Goal: Navigation & Orientation: Understand site structure

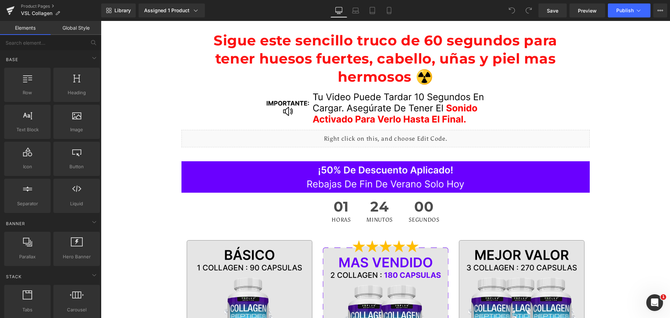
click at [391, 18] on div "Library Assigned 1 Product Product Preview Collagen Vsl Manage assigned product…" at bounding box center [385, 10] width 569 height 21
click at [386, 5] on link "Mobile" at bounding box center [389, 10] width 17 height 14
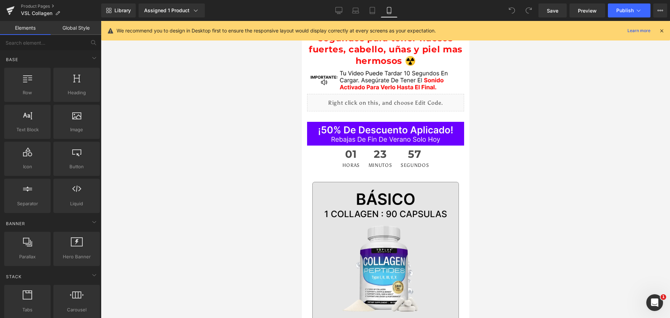
click at [663, 29] on icon at bounding box center [662, 31] width 6 height 6
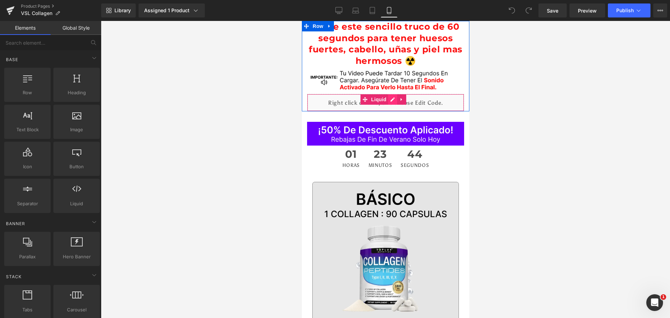
click at [391, 100] on div "Liquid" at bounding box center [385, 102] width 157 height 17
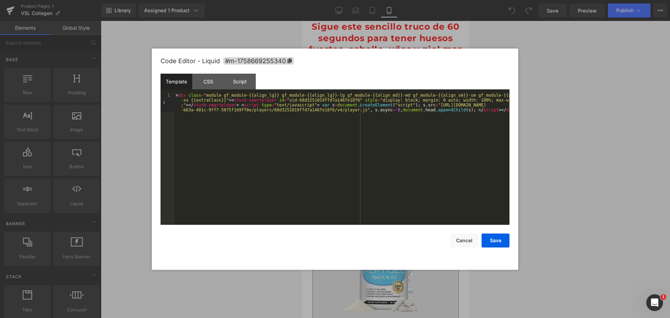
click at [612, 195] on div at bounding box center [335, 159] width 670 height 318
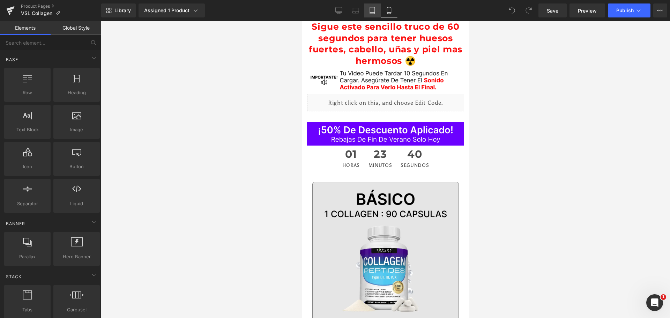
click at [368, 9] on link "Tablet" at bounding box center [372, 10] width 17 height 14
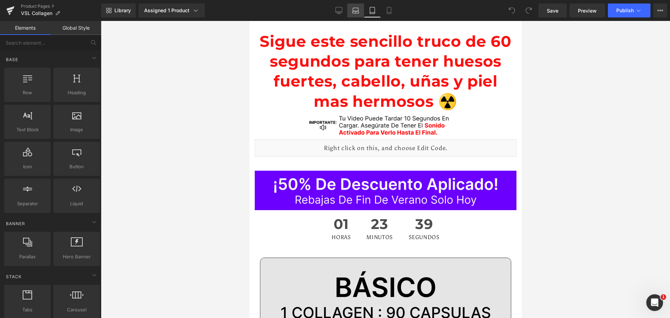
click at [357, 13] on icon at bounding box center [356, 12] width 7 height 2
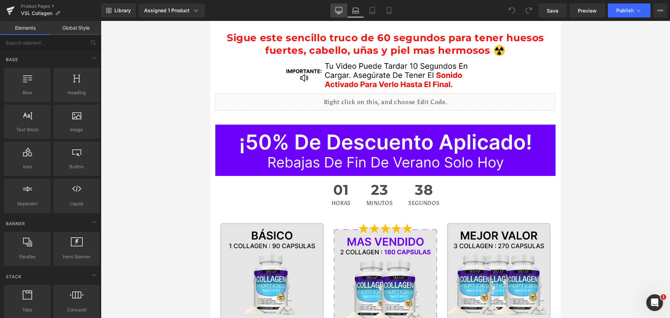
click at [336, 13] on icon at bounding box center [338, 10] width 7 height 7
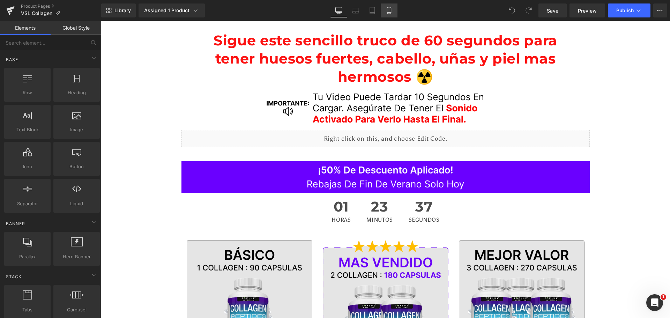
click at [390, 8] on icon at bounding box center [389, 10] width 7 height 7
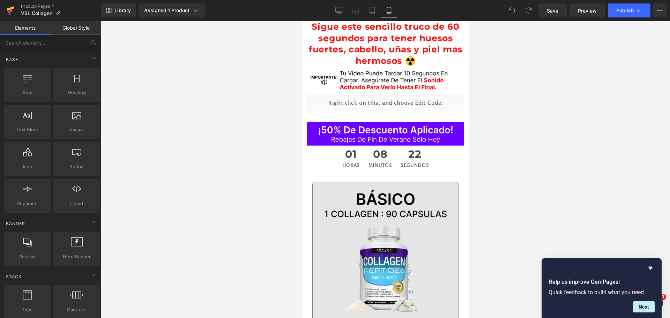
click at [13, 5] on icon at bounding box center [10, 10] width 8 height 17
